Goal: Transaction & Acquisition: Purchase product/service

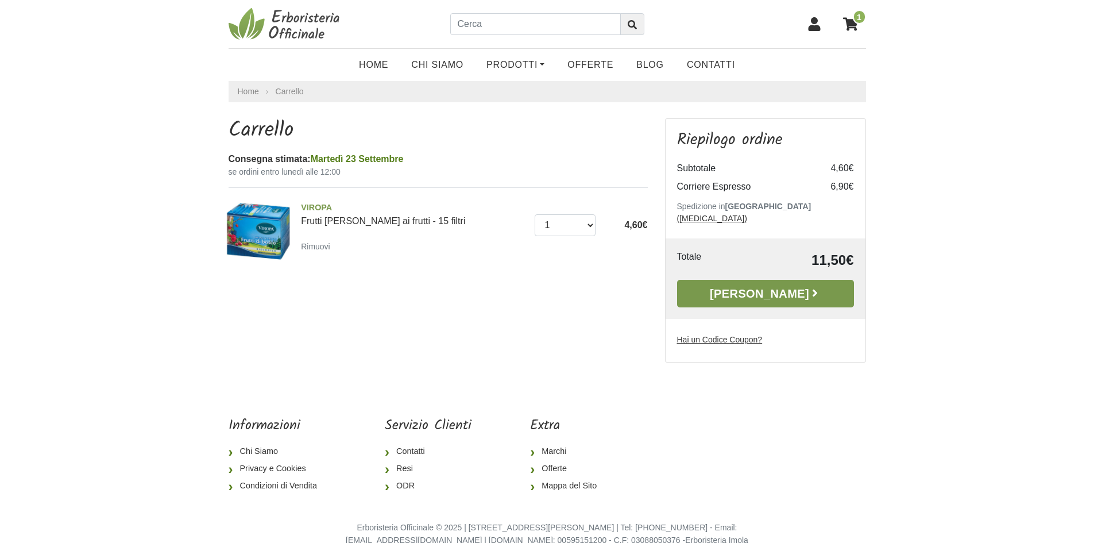
click at [750, 280] on link "[PERSON_NAME]" at bounding box center [765, 294] width 177 height 28
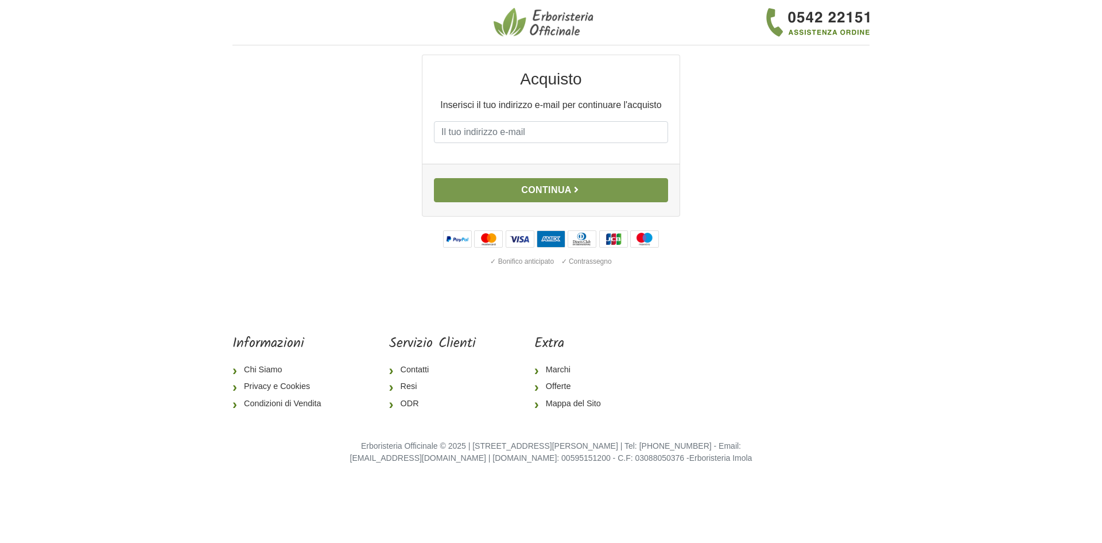
click at [578, 182] on button "Continua" at bounding box center [551, 190] width 234 height 24
click at [535, 137] on input "E-mail" at bounding box center [551, 132] width 234 height 22
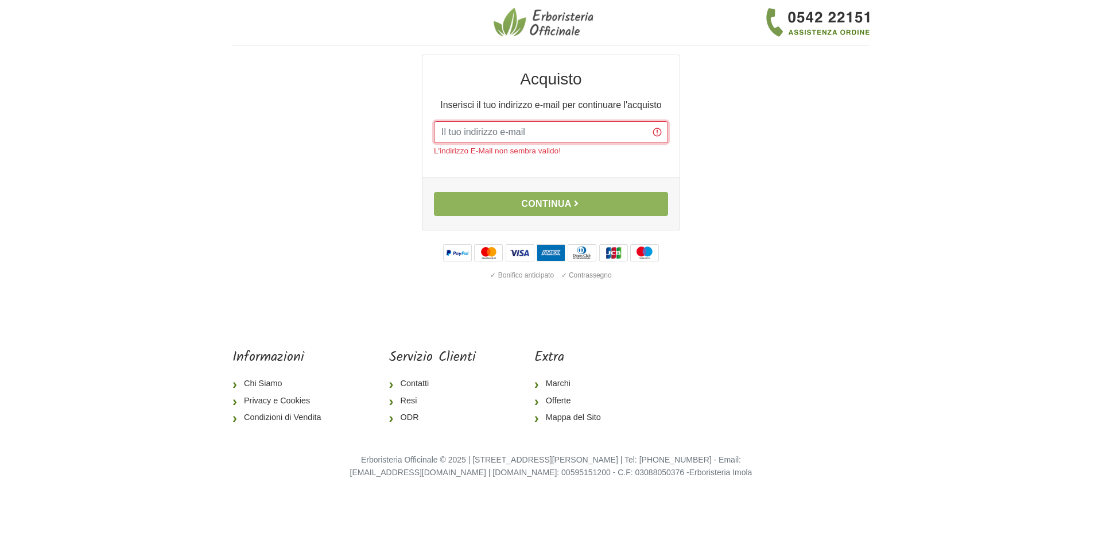
type input "vale.micia98@gmail.com"
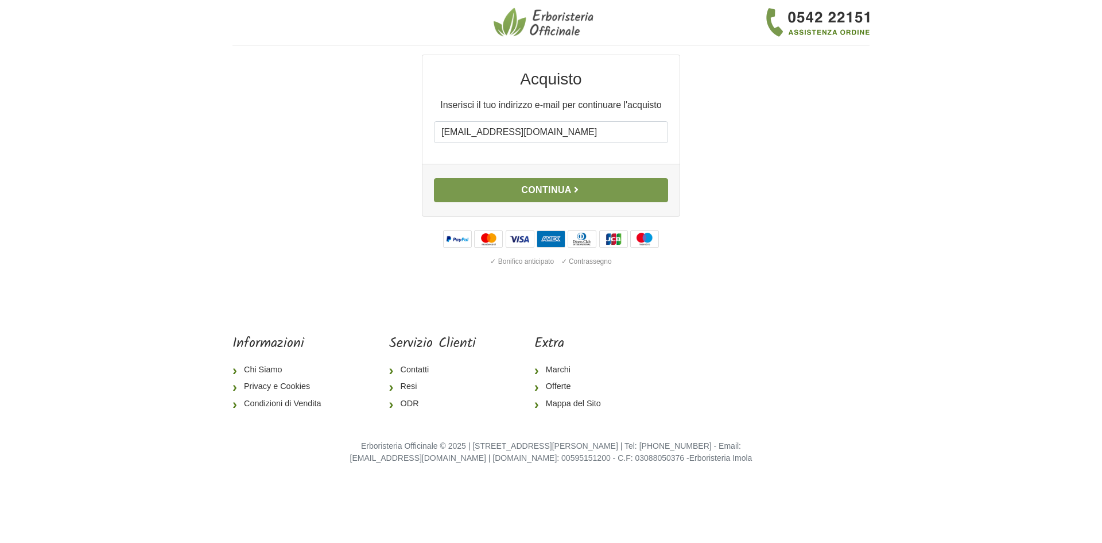
click at [550, 195] on button "Continua" at bounding box center [551, 190] width 234 height 24
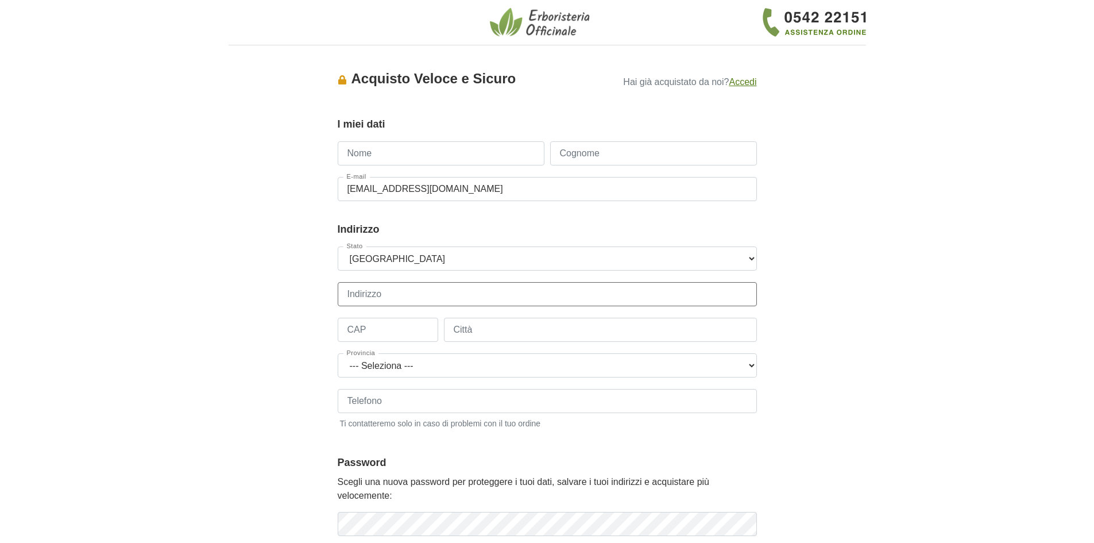
click at [374, 297] on input "Indirizzo" at bounding box center [547, 294] width 419 height 24
click at [370, 295] on input "Indirizzo" at bounding box center [547, 294] width 419 height 24
type input "[STREET_ADDRESS]"
click at [378, 320] on input "CAP" at bounding box center [388, 330] width 100 height 24
type input "16014"
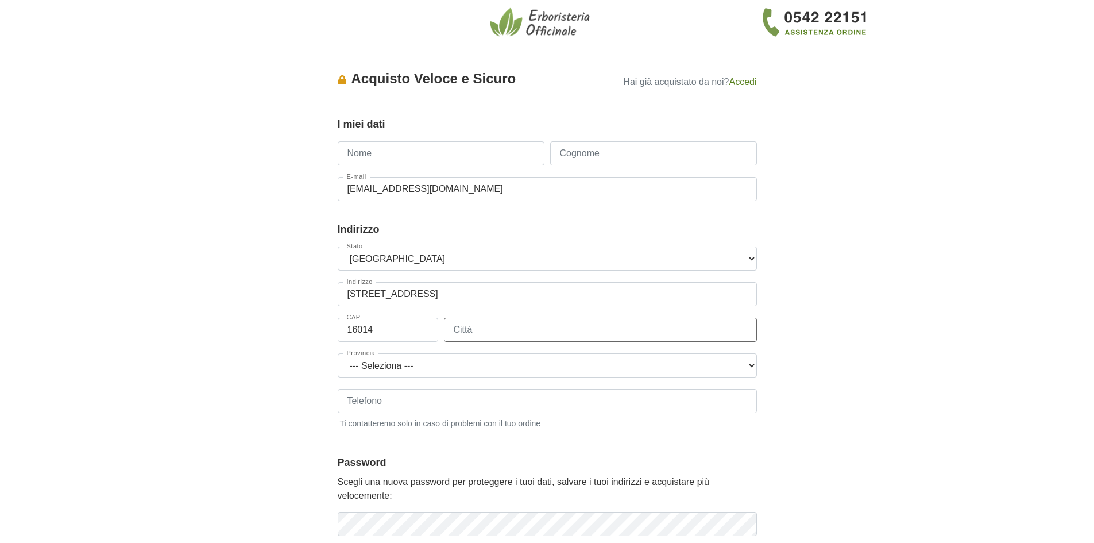
click at [486, 330] on input "Città" at bounding box center [600, 330] width 313 height 24
type input "campomorone"
click at [391, 366] on select "--- [GEOGRAPHIC_DATA] --- [GEOGRAPHIC_DATA] [GEOGRAPHIC_DATA] [GEOGRAPHIC_DATA]…" at bounding box center [547, 365] width 419 height 24
select select "3878"
click at [338, 353] on select "--- [GEOGRAPHIC_DATA] --- [GEOGRAPHIC_DATA] [GEOGRAPHIC_DATA] [GEOGRAPHIC_DATA]…" at bounding box center [547, 365] width 419 height 24
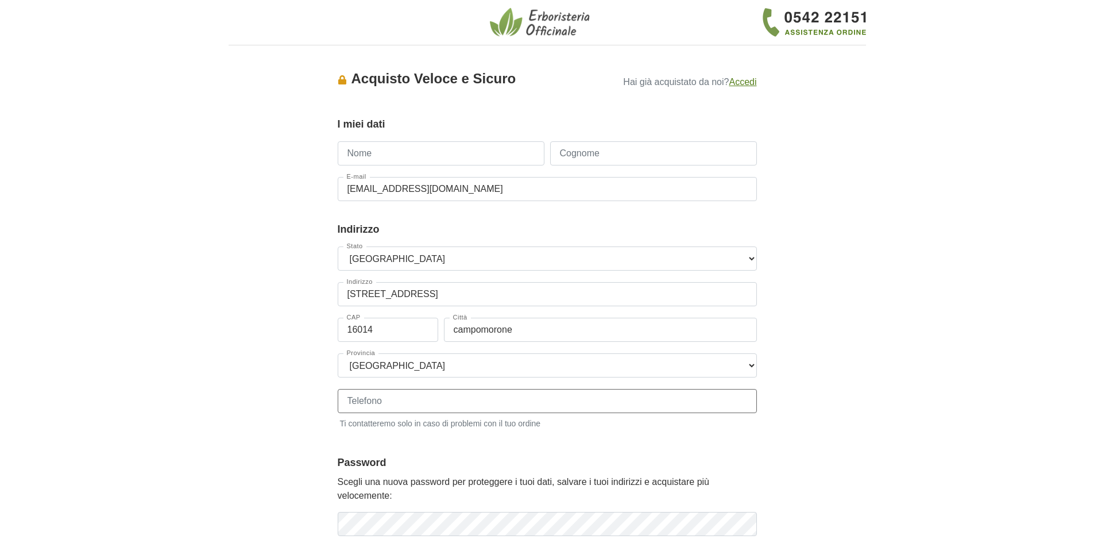
click at [362, 399] on input "Telefono" at bounding box center [547, 401] width 419 height 24
type input "[PHONE_NUMBER]"
type input "[PERSON_NAME]"
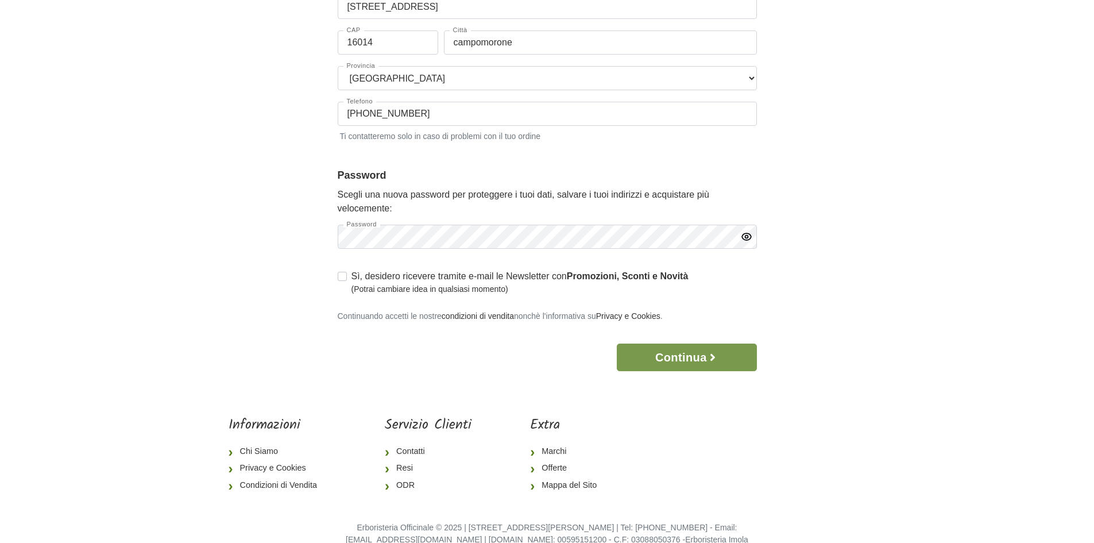
click at [667, 347] on button "Continua" at bounding box center [687, 357] width 140 height 28
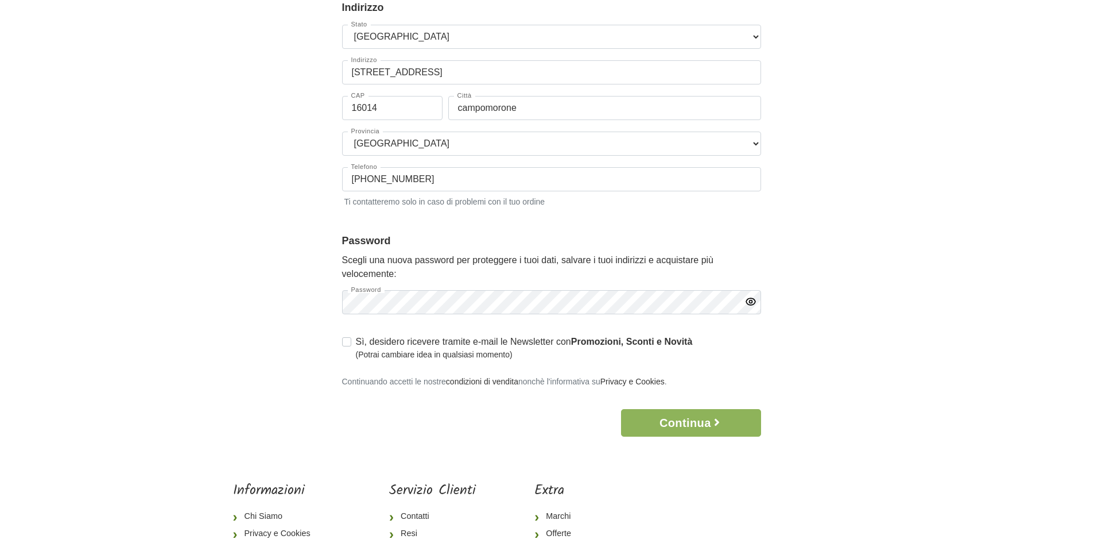
scroll to position [0, 0]
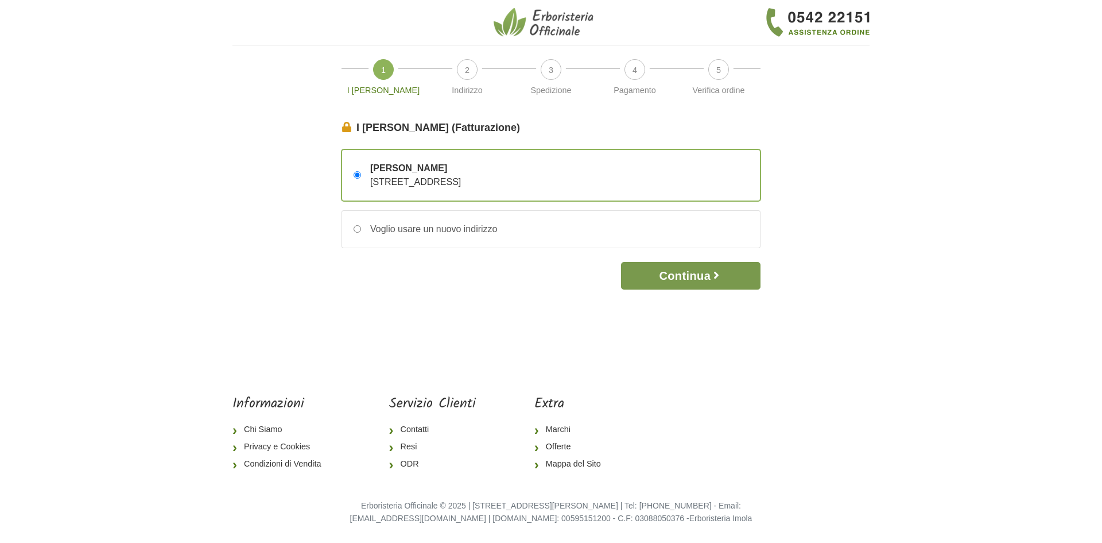
click at [719, 281] on icon "button" at bounding box center [716, 274] width 11 height 11
click at [677, 278] on button "Continua" at bounding box center [691, 276] width 140 height 28
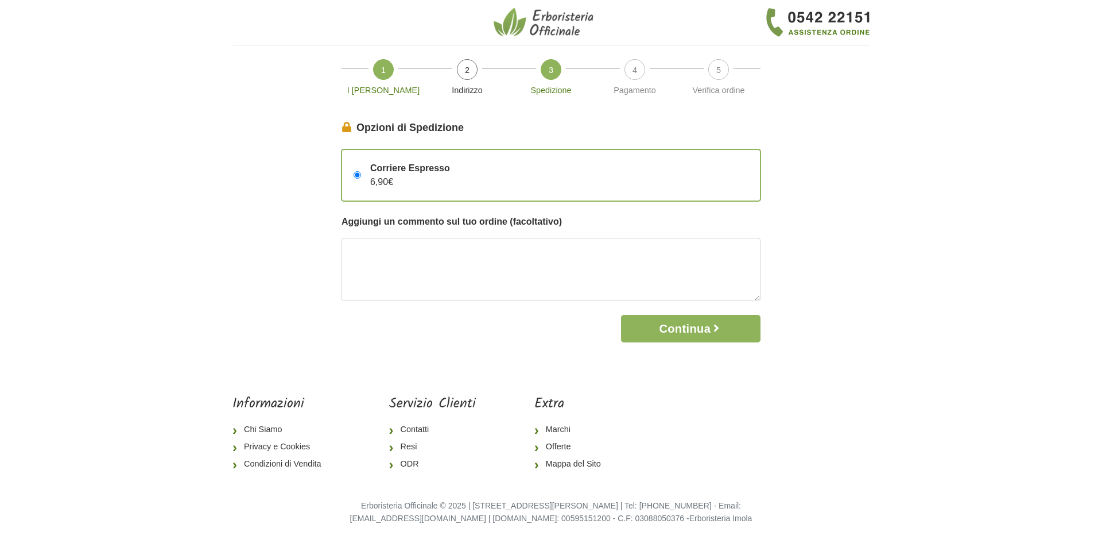
click at [384, 73] on span "1" at bounding box center [383, 69] width 21 height 21
